Goal: Information Seeking & Learning: Check status

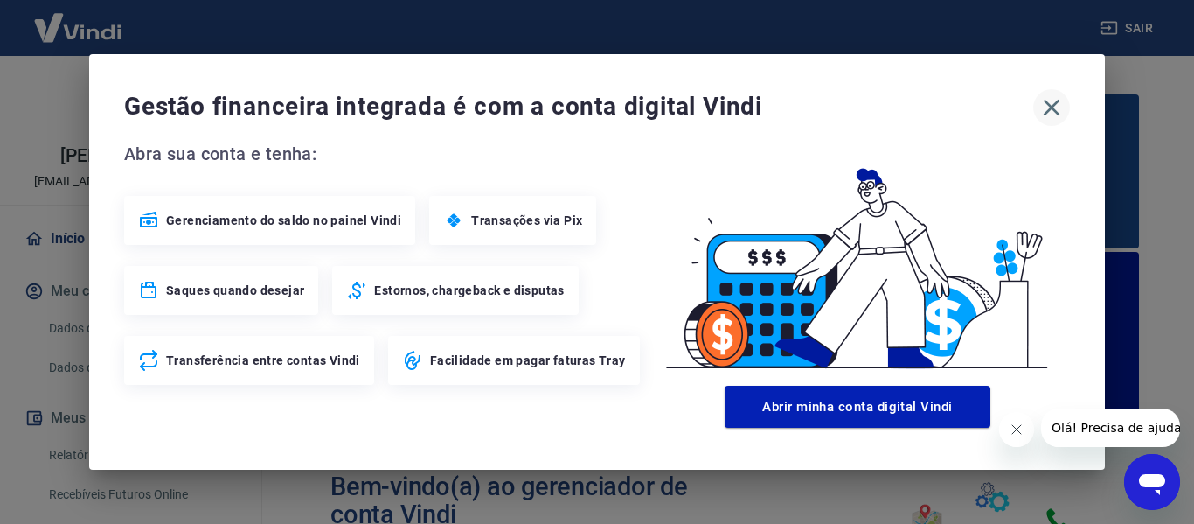
click at [1058, 105] on icon "button" at bounding box center [1052, 108] width 28 height 28
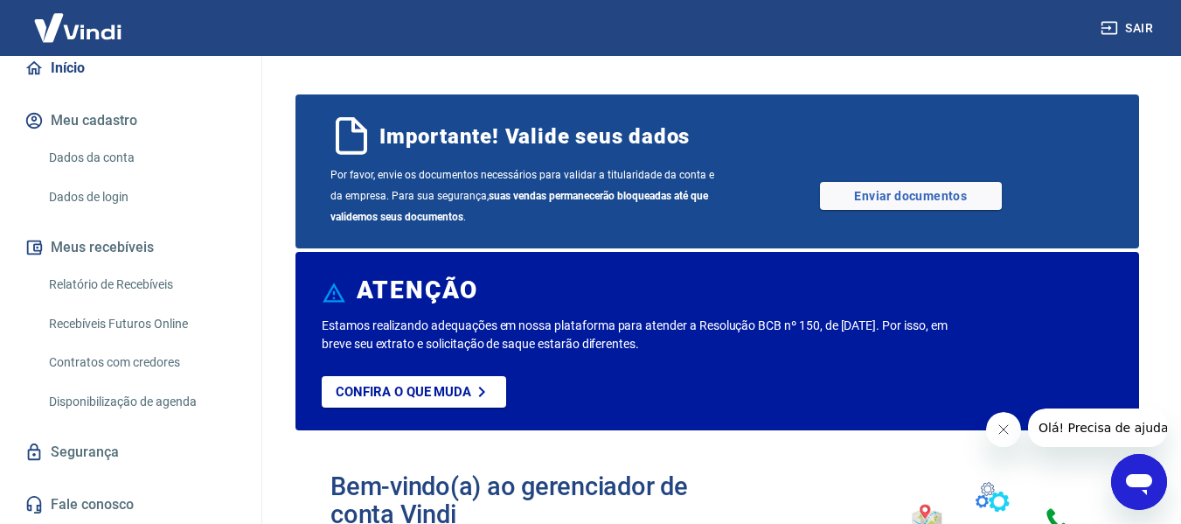
scroll to position [175, 0]
click at [155, 301] on link "Relatório de Recebíveis" at bounding box center [141, 285] width 198 height 36
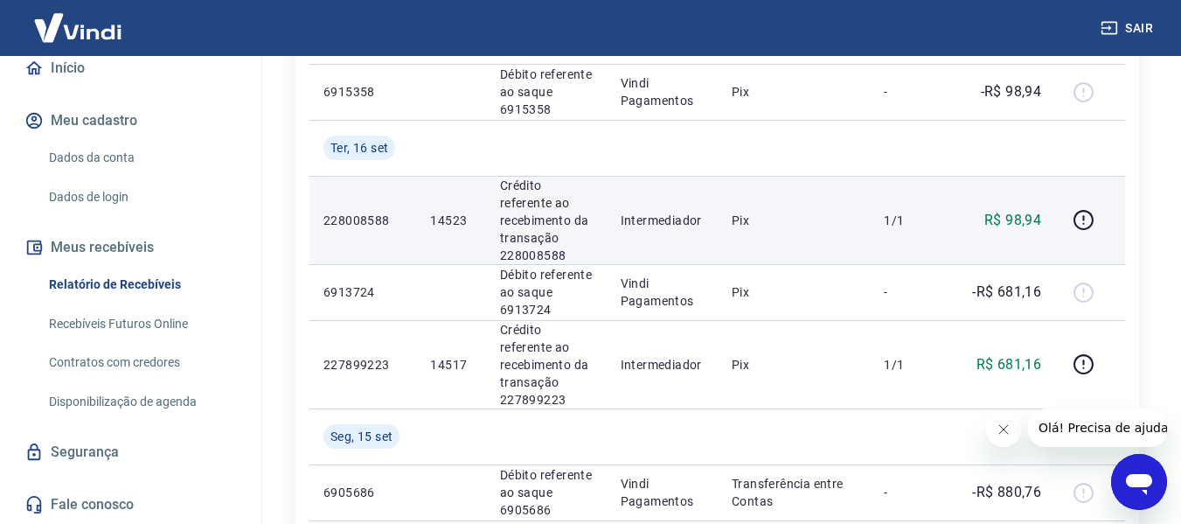
scroll to position [437, 0]
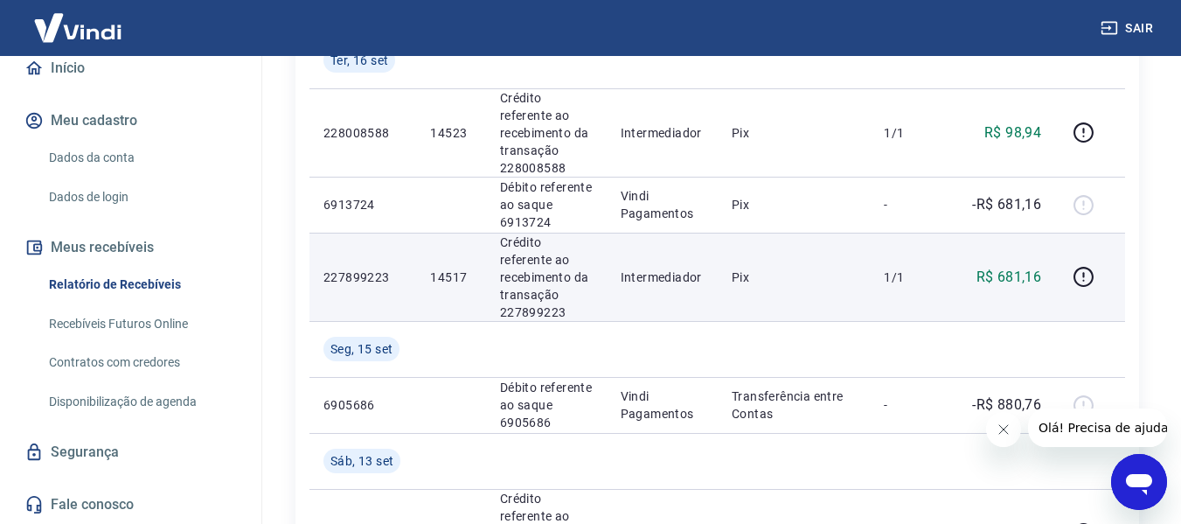
click at [441, 274] on p "14517" at bounding box center [450, 276] width 41 height 17
click at [445, 273] on p "14517" at bounding box center [450, 276] width 41 height 17
click at [452, 278] on p "14517" at bounding box center [450, 276] width 41 height 17
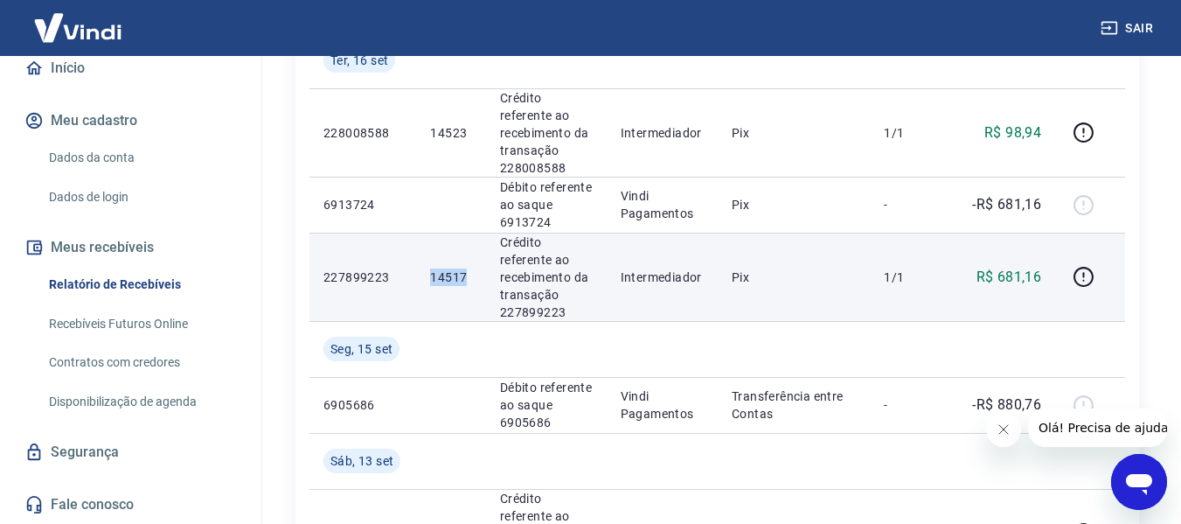
click at [452, 278] on p "14517" at bounding box center [450, 276] width 41 height 17
click at [1089, 268] on icon "button" at bounding box center [1083, 277] width 20 height 20
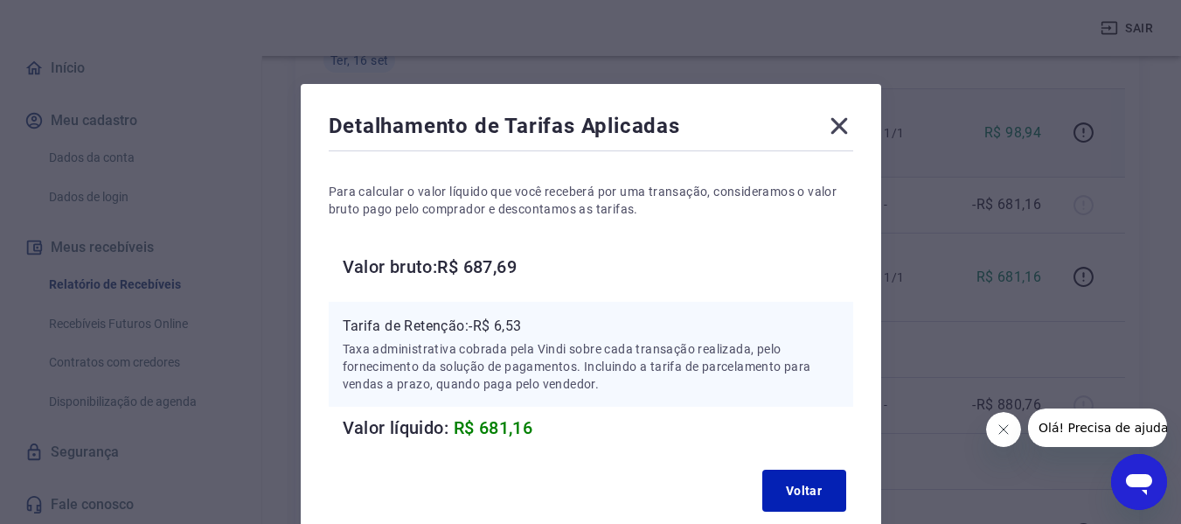
click at [831, 124] on icon at bounding box center [839, 126] width 28 height 28
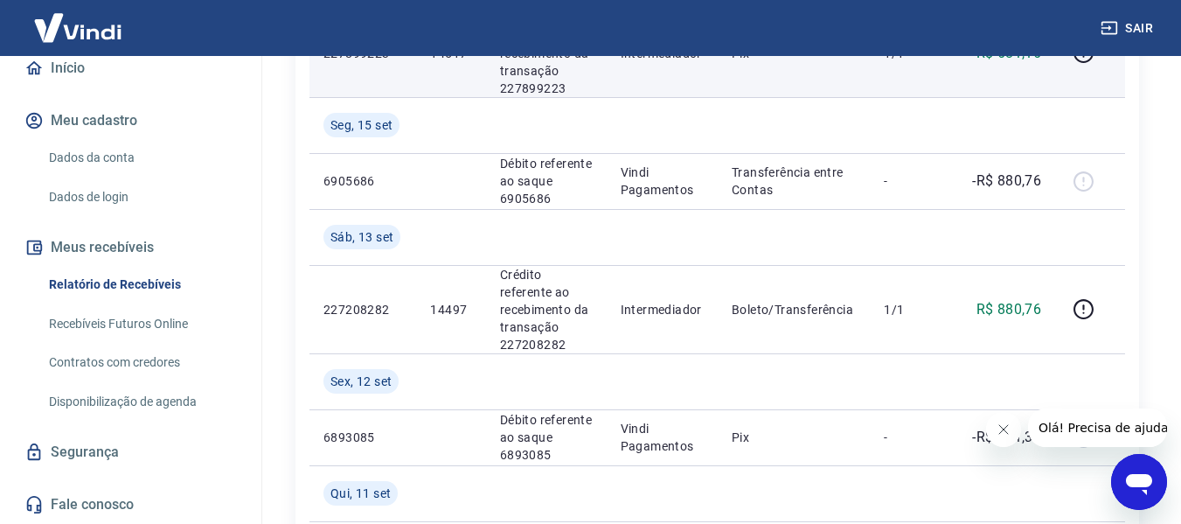
scroll to position [699, 0]
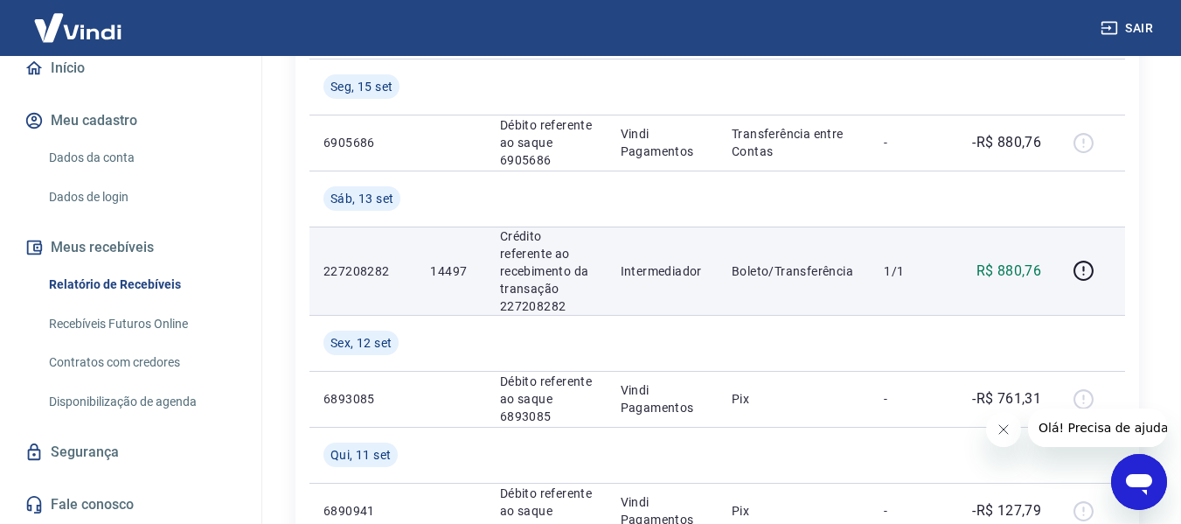
click at [443, 269] on p "14497" at bounding box center [450, 270] width 41 height 17
click at [444, 270] on p "14497" at bounding box center [450, 270] width 41 height 17
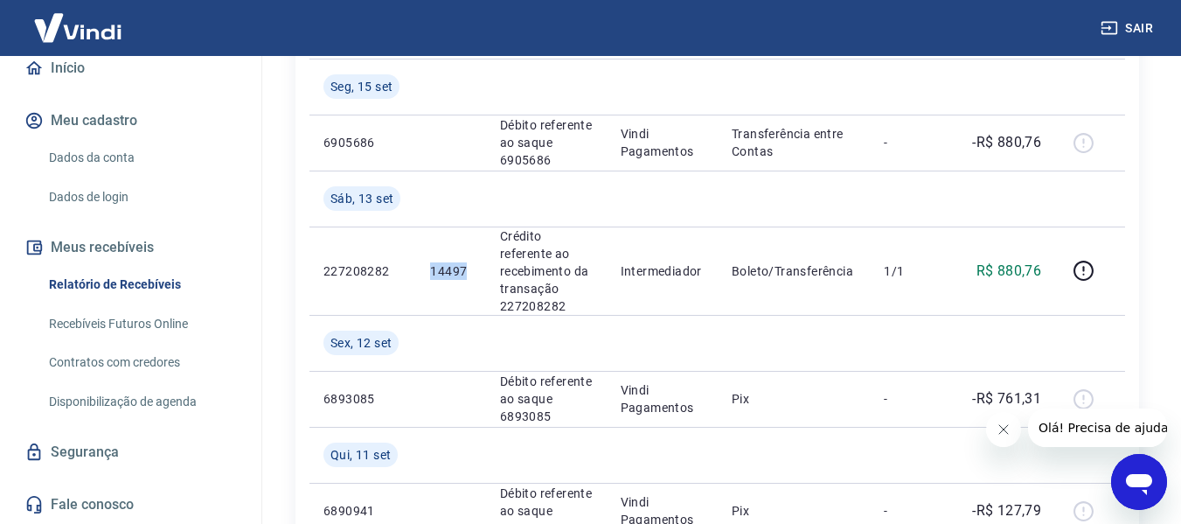
copy p "14497"
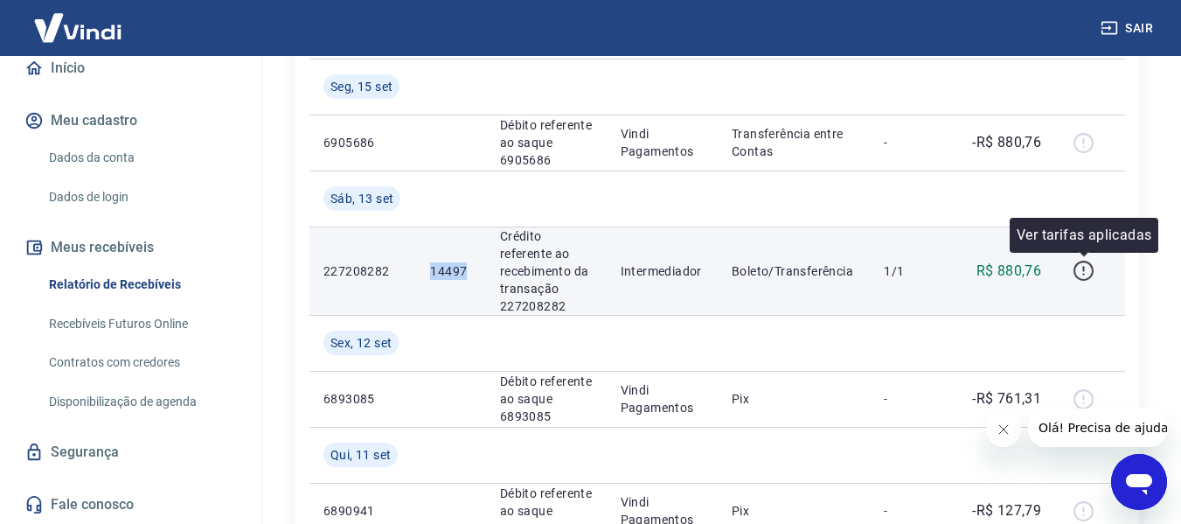
click at [1082, 269] on icon "button" at bounding box center [1084, 271] width 22 height 22
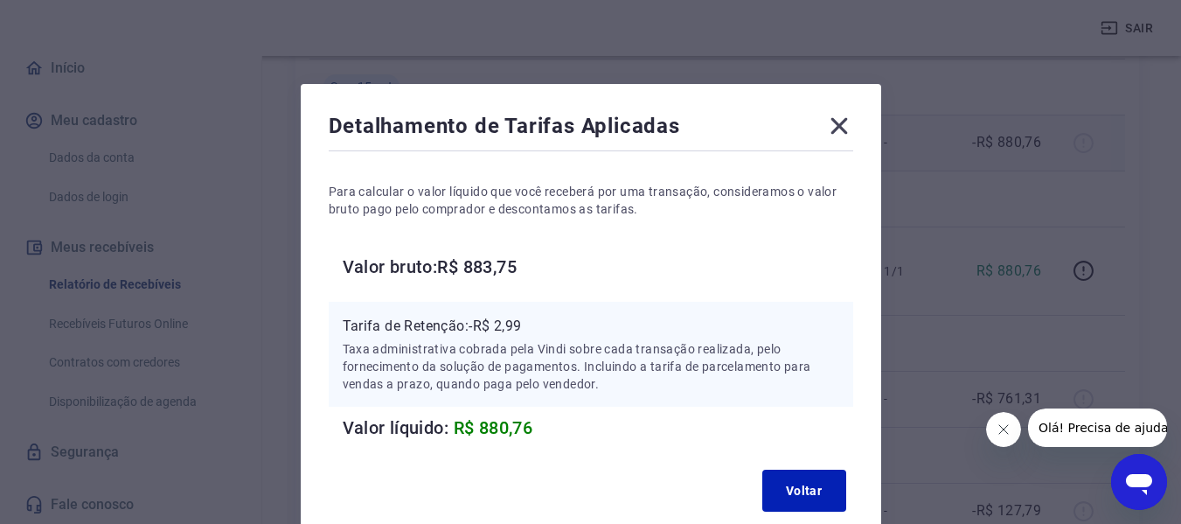
click at [841, 119] on icon at bounding box center [839, 126] width 28 height 28
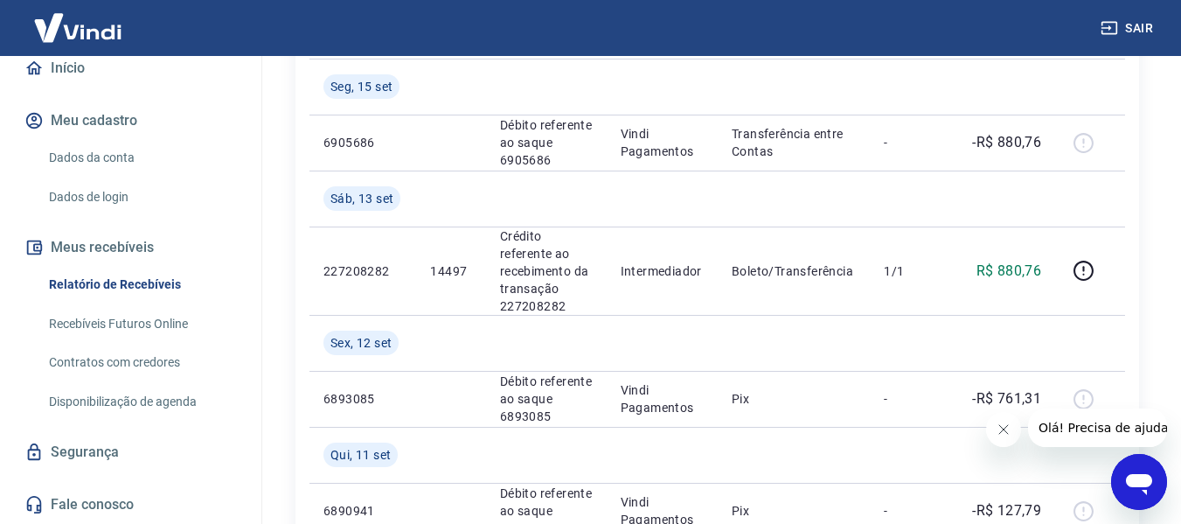
click at [1115, 22] on icon "button" at bounding box center [1109, 28] width 16 height 13
